Goal: Information Seeking & Learning: Learn about a topic

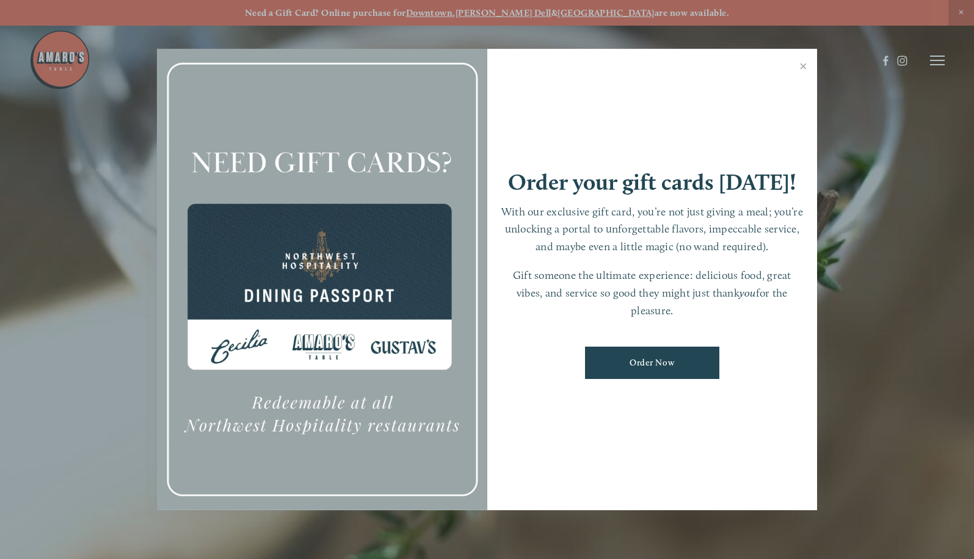
click at [937, 54] on div at bounding box center [487, 279] width 974 height 559
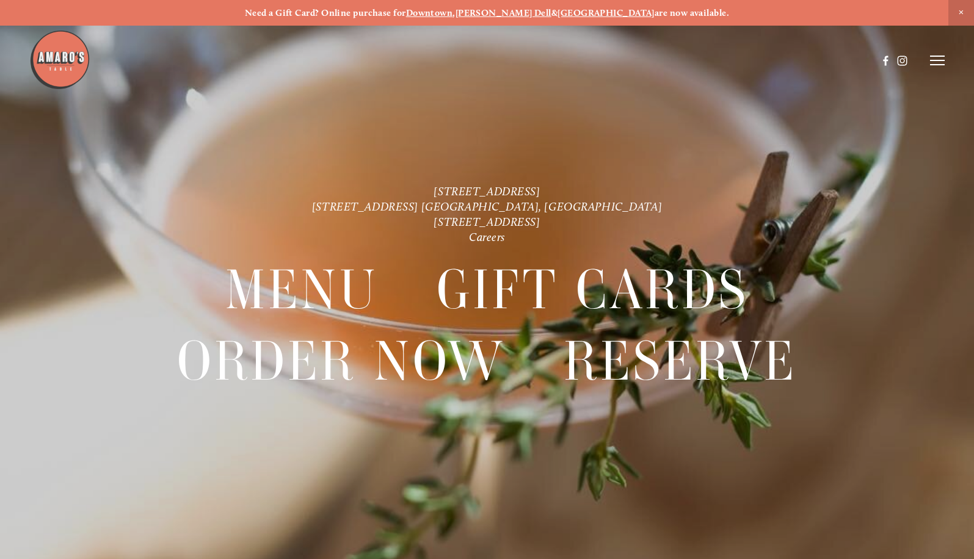
click at [937, 54] on header "Menu Order Now Visit Gallery 0" at bounding box center [486, 60] width 915 height 121
click at [71, 56] on img at bounding box center [59, 59] width 61 height 61
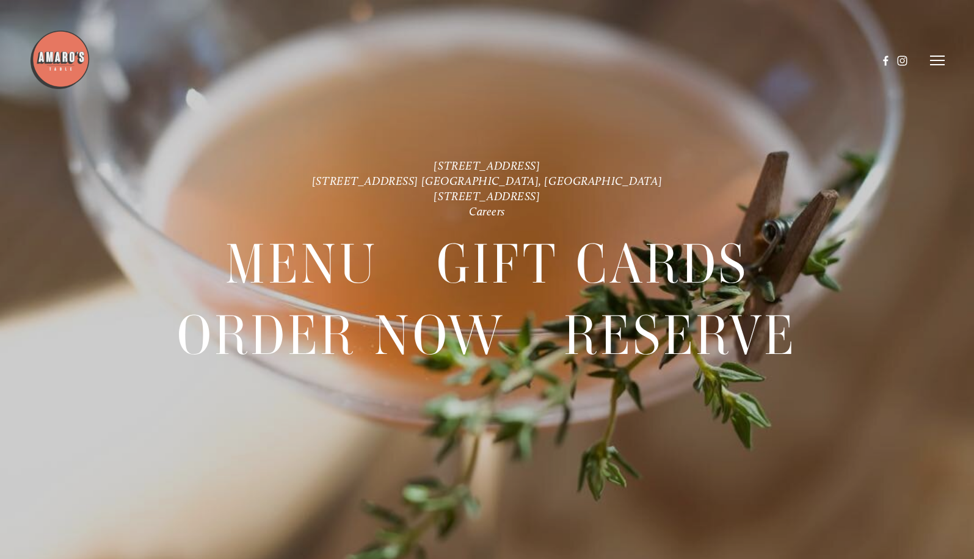
scroll to position [26, 0]
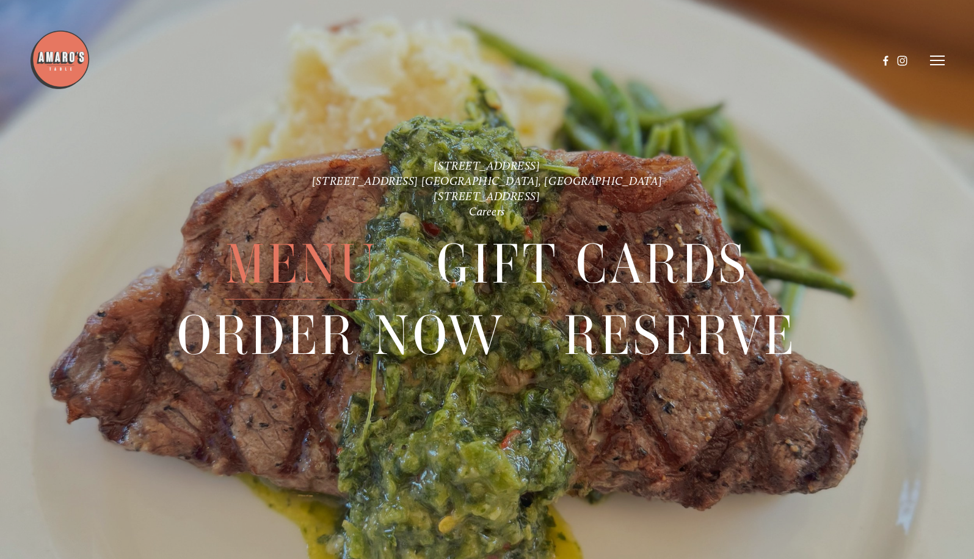
click at [310, 264] on span "Menu" at bounding box center [301, 264] width 153 height 71
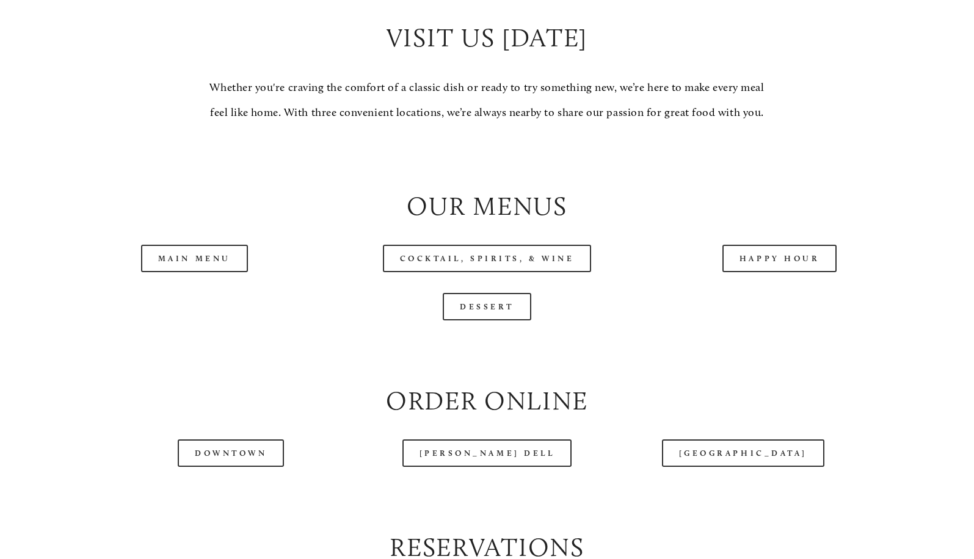
scroll to position [1139, 0]
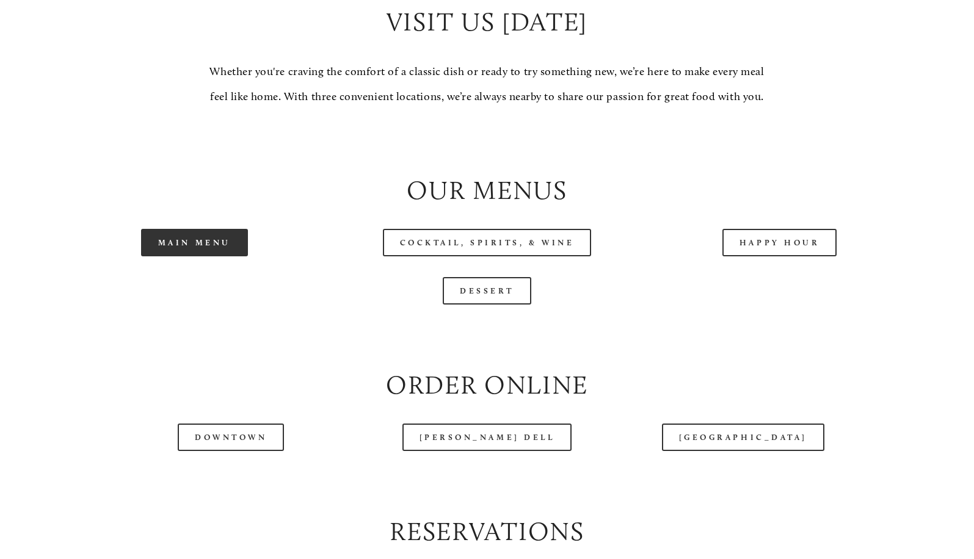
click at [217, 256] on link "Main Menu" at bounding box center [194, 242] width 107 height 27
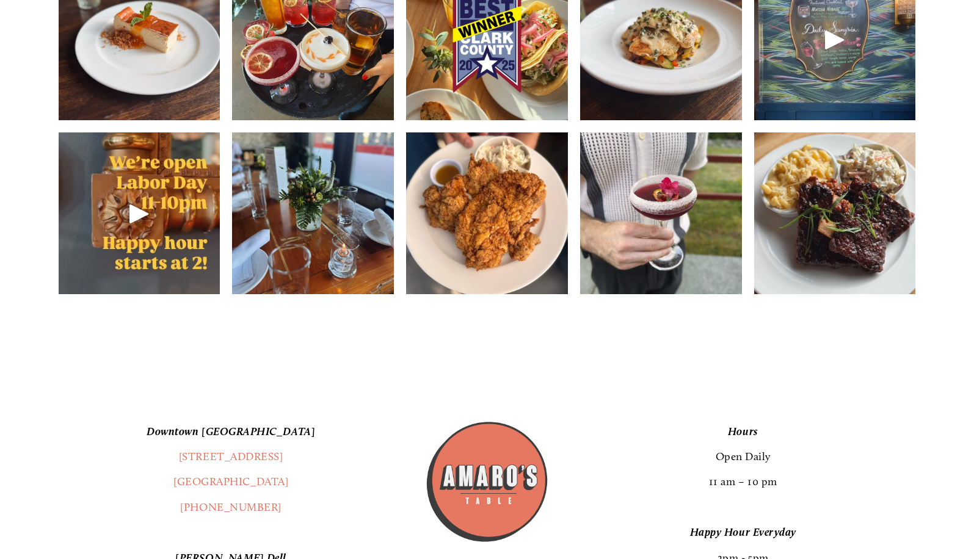
scroll to position [1871, 0]
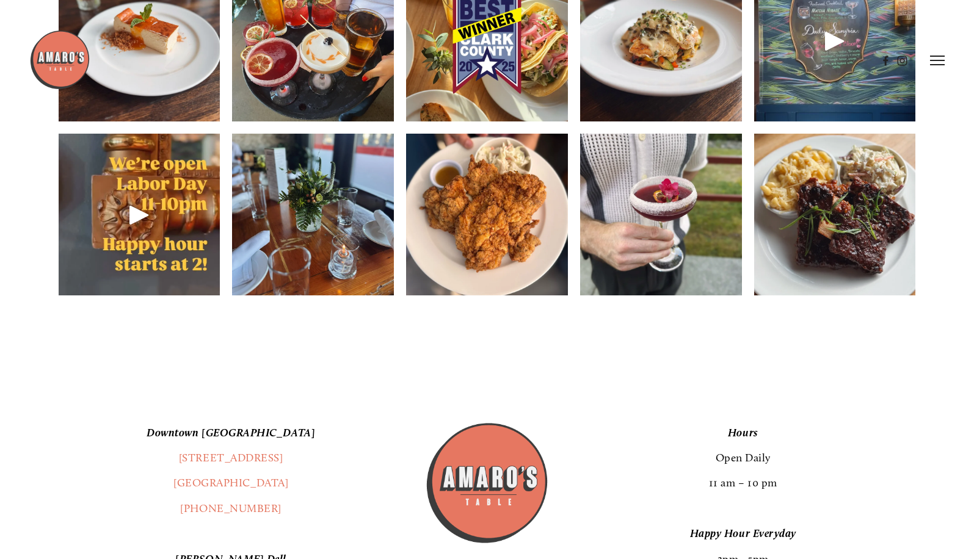
click at [490, 234] on img at bounding box center [487, 214] width 162 height 215
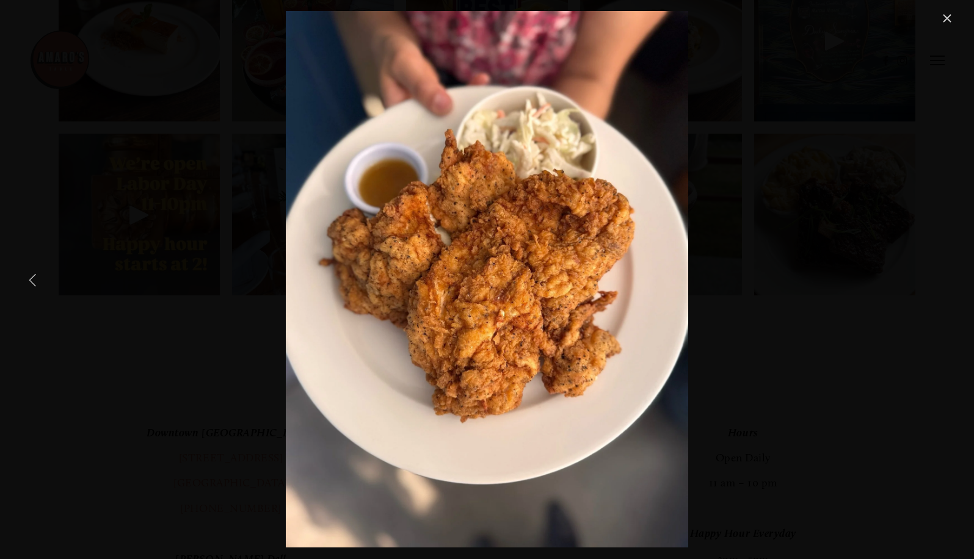
click at [32, 274] on link "Previous Item" at bounding box center [33, 279] width 27 height 27
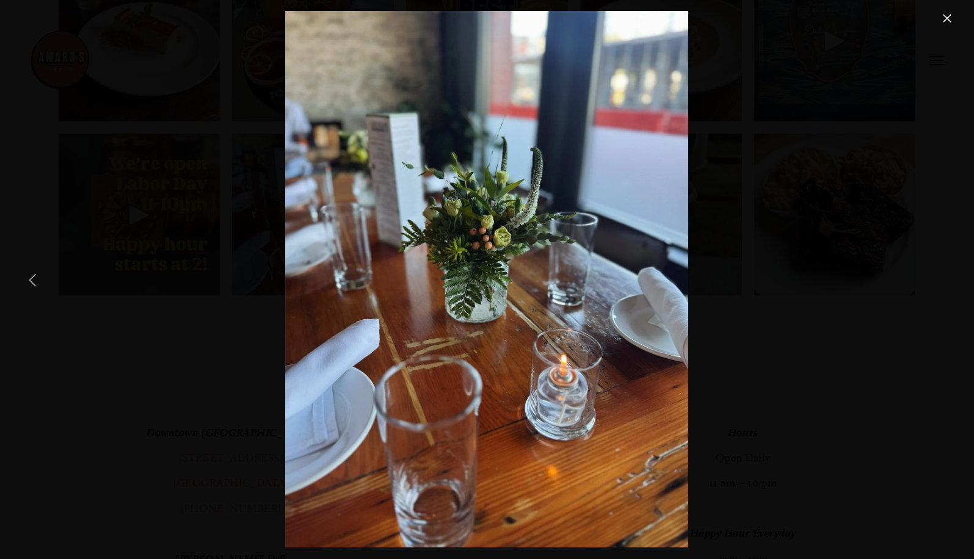
click at [32, 274] on link "Previous Item" at bounding box center [33, 279] width 27 height 27
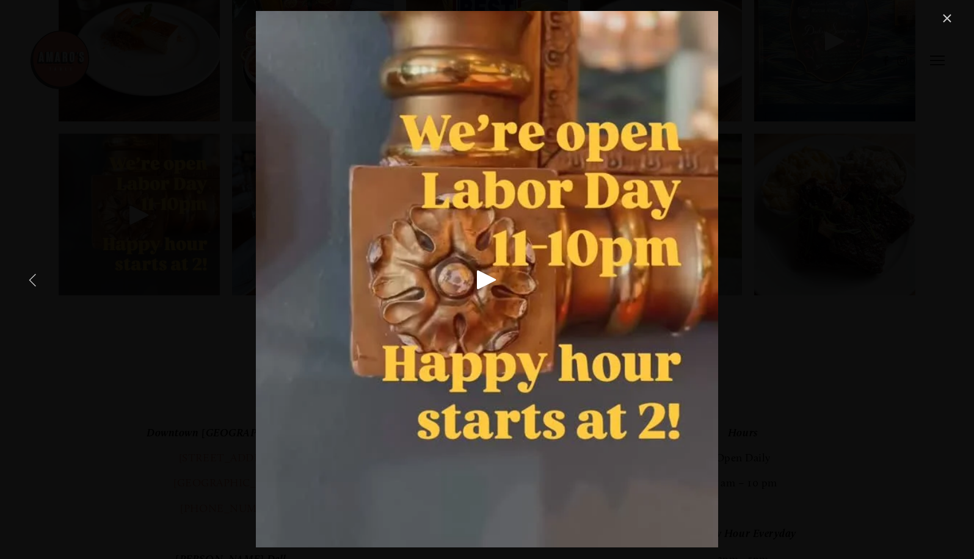
click at [32, 274] on link "Previous Item" at bounding box center [33, 279] width 27 height 27
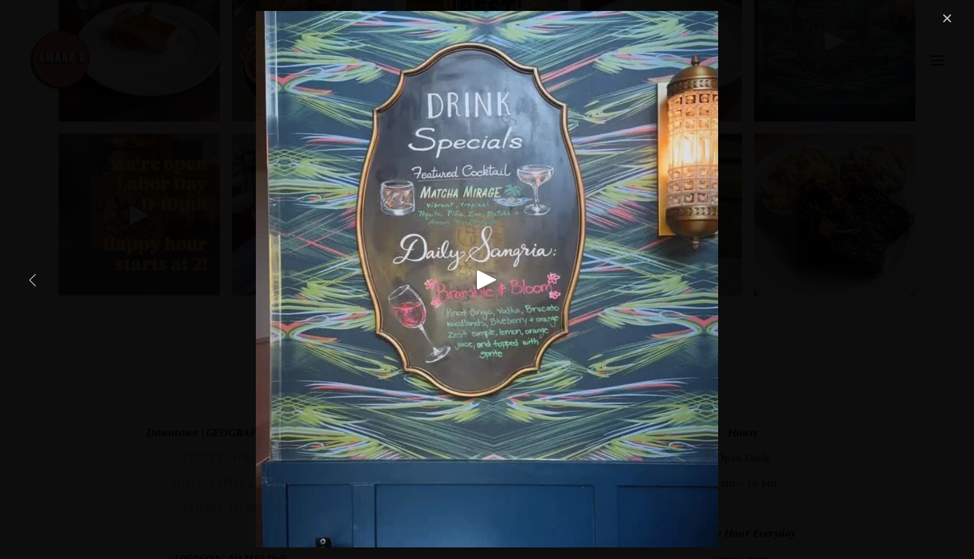
click at [32, 274] on link "Previous Item" at bounding box center [33, 279] width 27 height 27
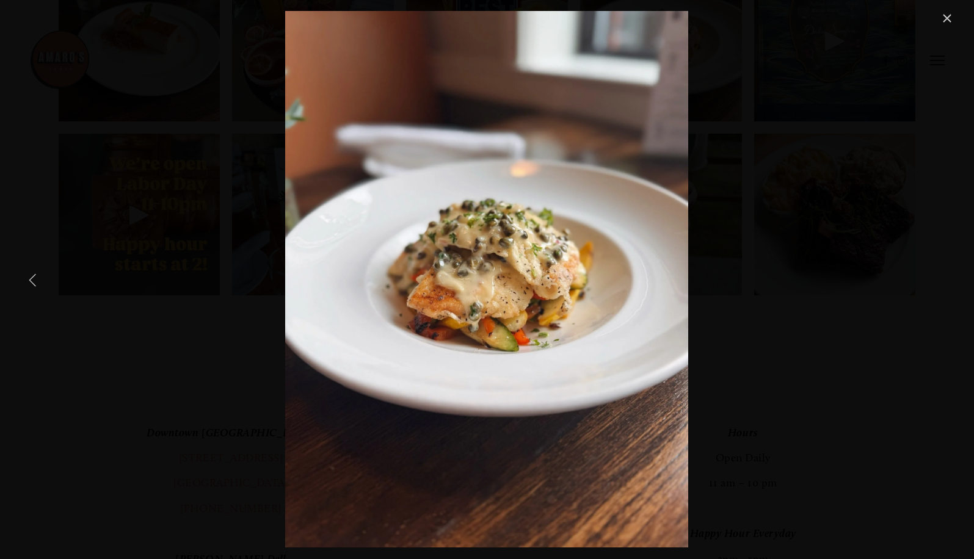
click at [32, 274] on link "Previous Item" at bounding box center [33, 279] width 27 height 27
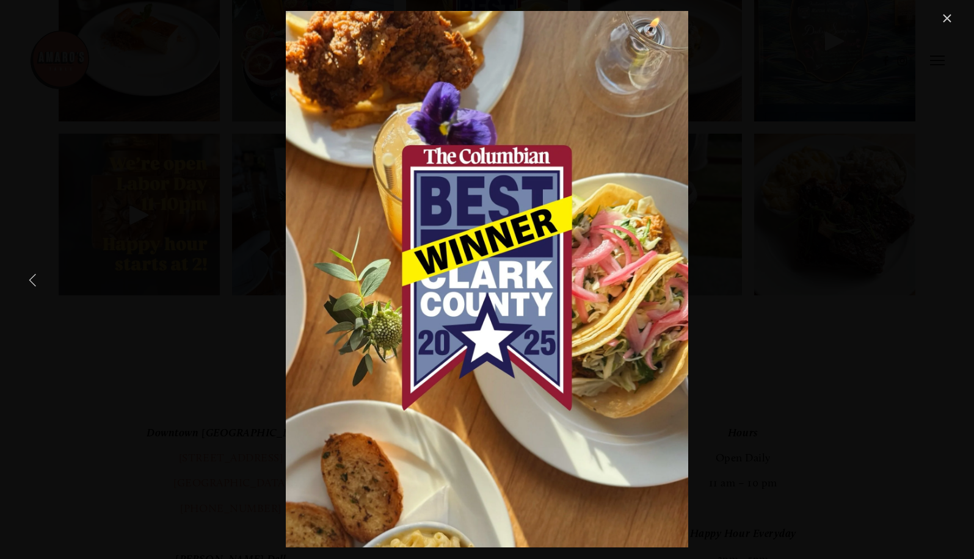
click at [32, 274] on link "Previous Item" at bounding box center [33, 279] width 27 height 27
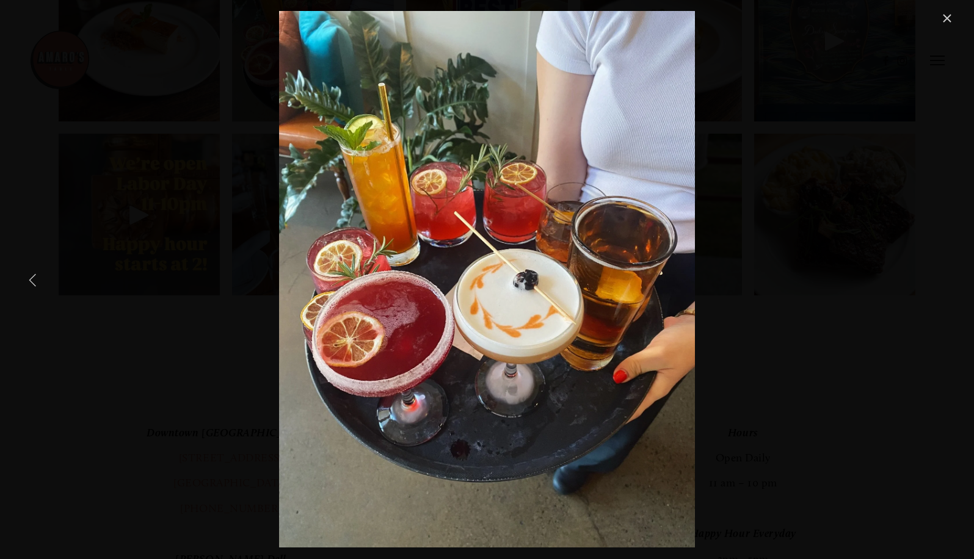
click at [32, 274] on link "Previous Item" at bounding box center [33, 279] width 27 height 27
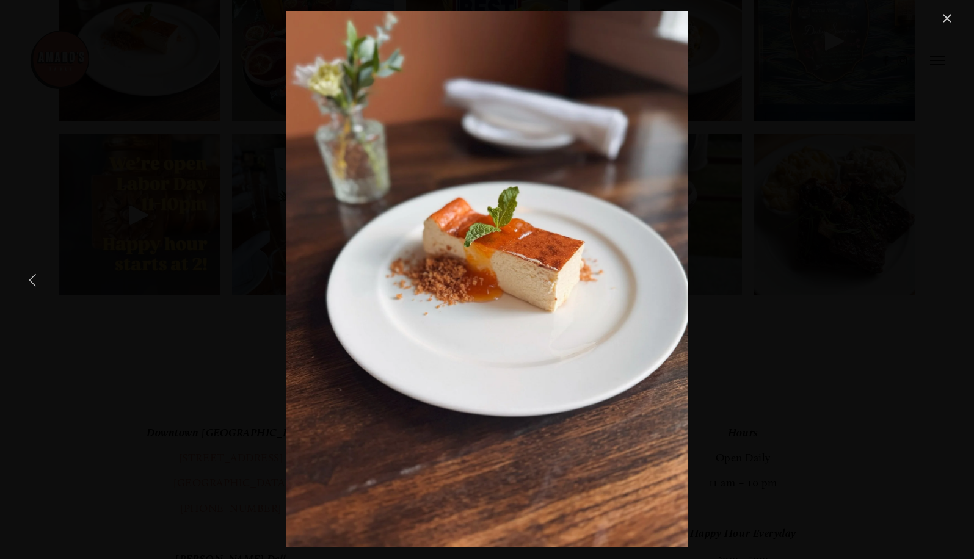
click at [32, 274] on link "Previous Item" at bounding box center [33, 279] width 27 height 27
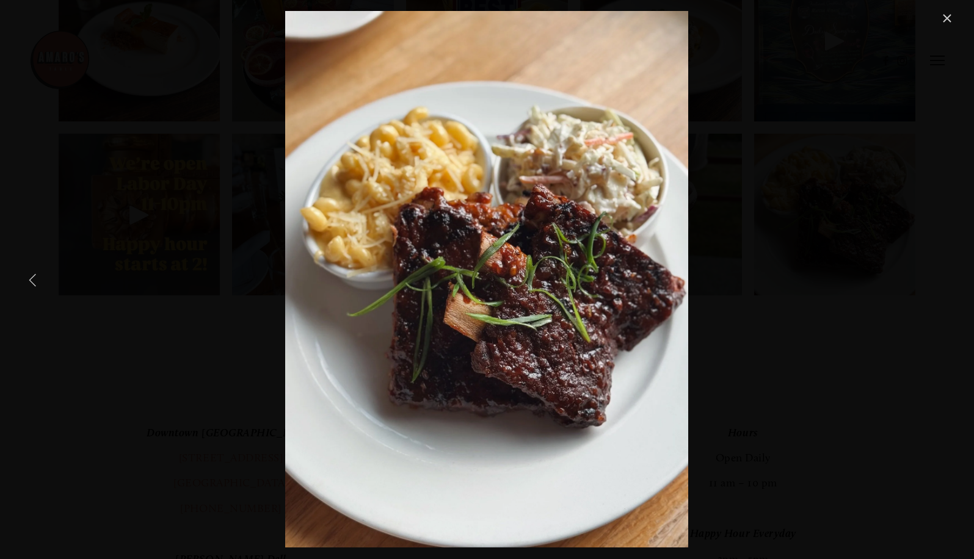
click at [32, 274] on link "Previous Item" at bounding box center [33, 279] width 27 height 27
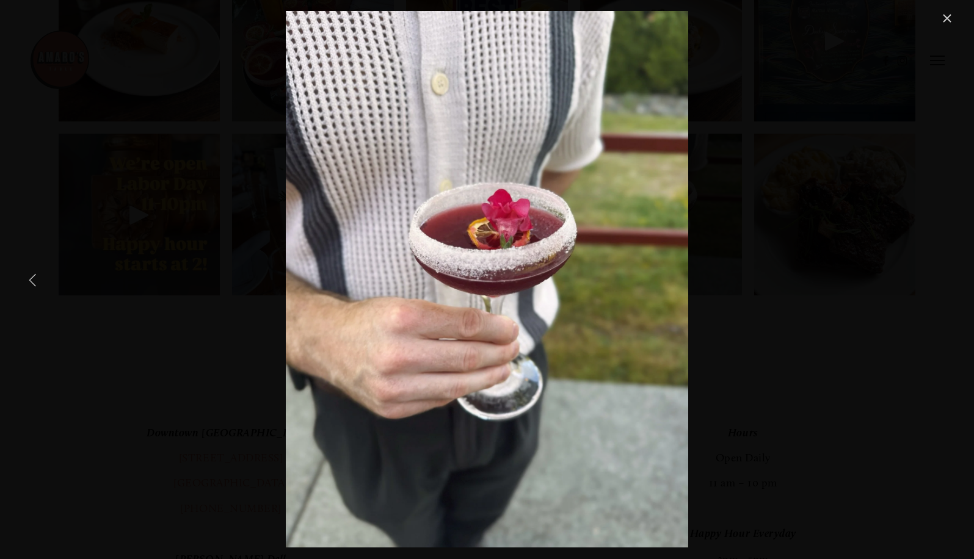
click at [32, 274] on link "Previous Item" at bounding box center [33, 279] width 27 height 27
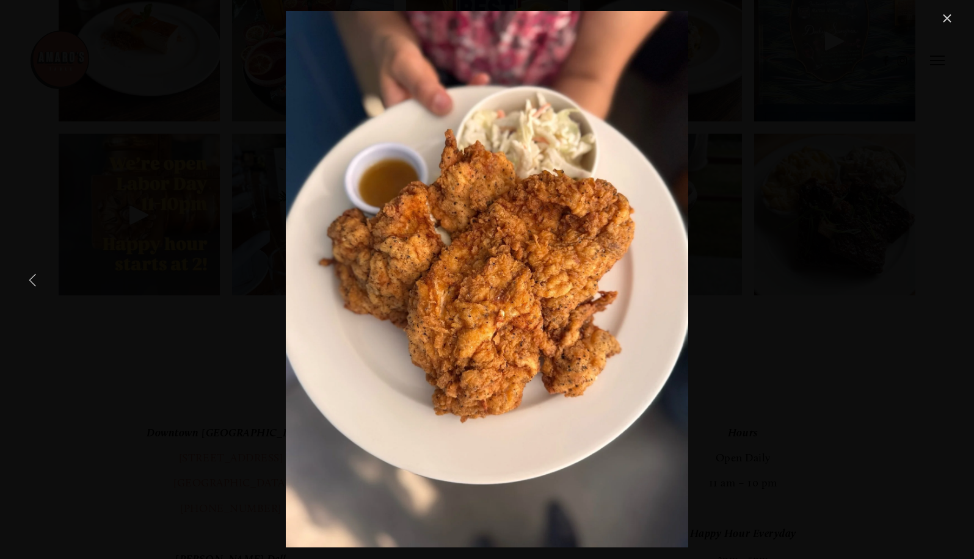
click at [32, 274] on link "Previous Item" at bounding box center [33, 279] width 27 height 27
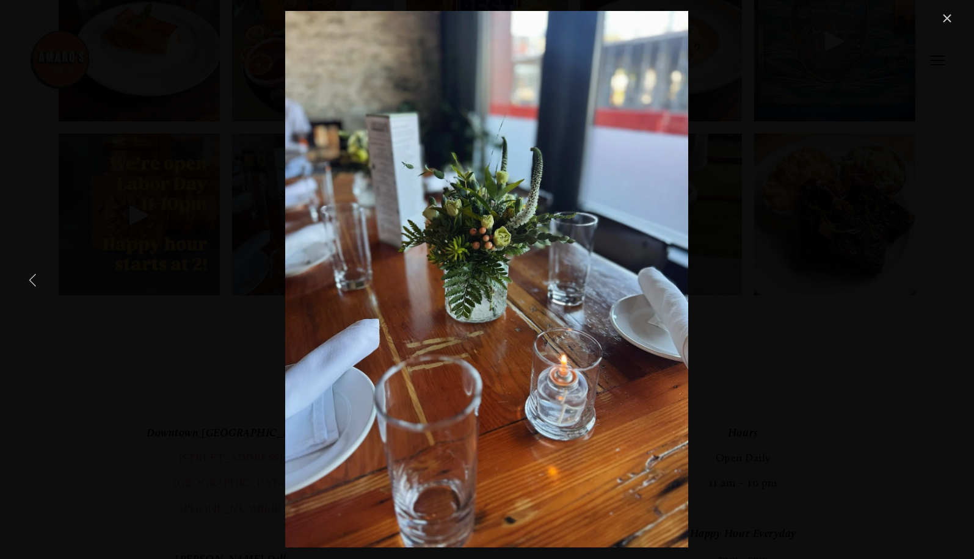
click at [32, 274] on link "Previous Item" at bounding box center [33, 279] width 27 height 27
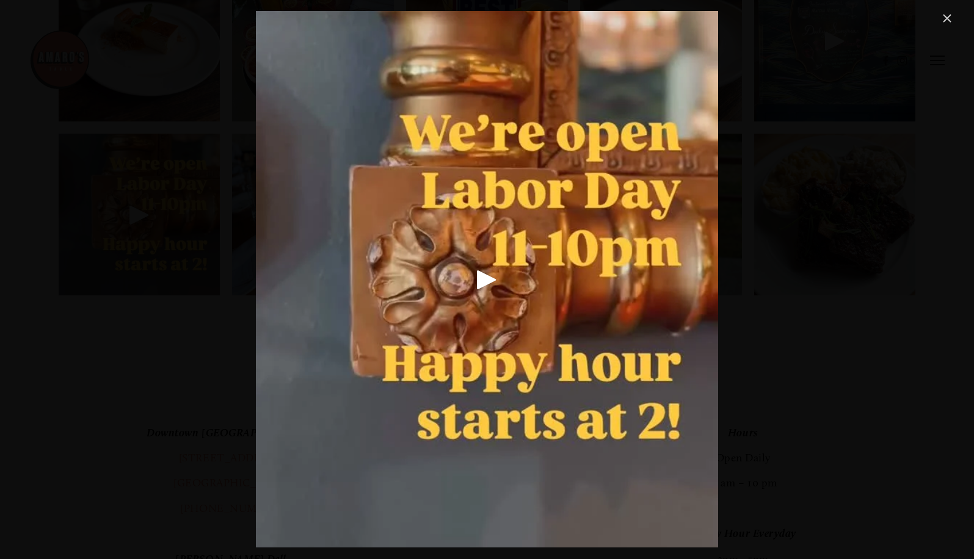
click at [949, 16] on link "Close" at bounding box center [946, 18] width 15 height 15
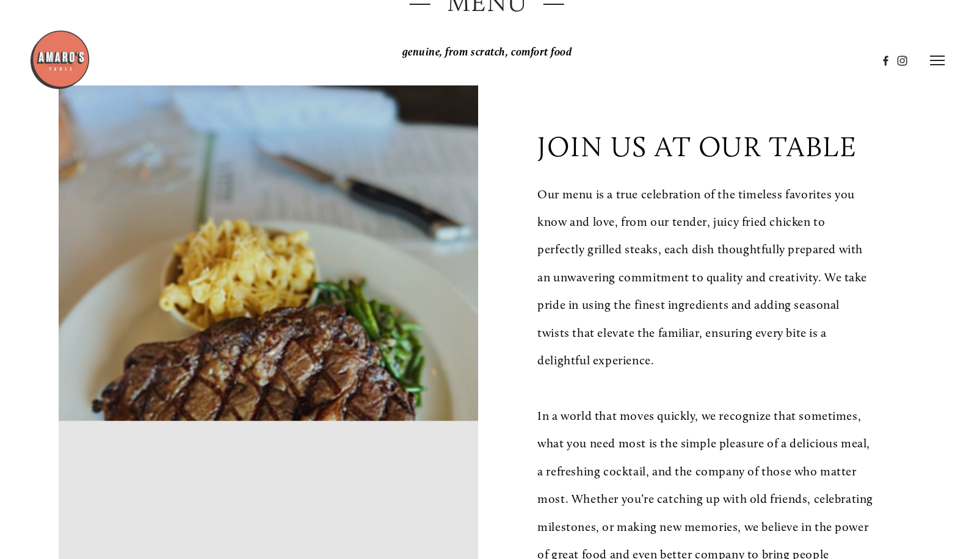
scroll to position [0, 0]
